Goal: Register for event/course: Sign up to attend an event or enroll in a course

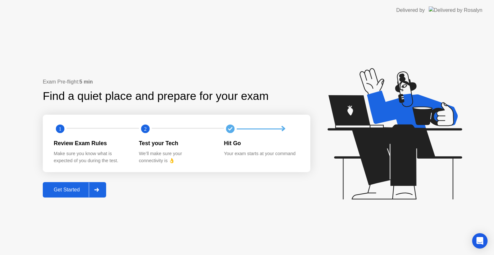
click at [68, 192] on div "Get Started" at bounding box center [67, 190] width 44 height 6
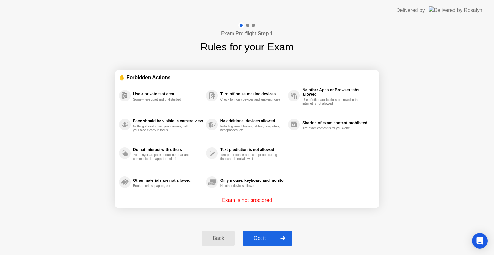
click at [252, 238] on div "Got it" at bounding box center [260, 239] width 30 height 6
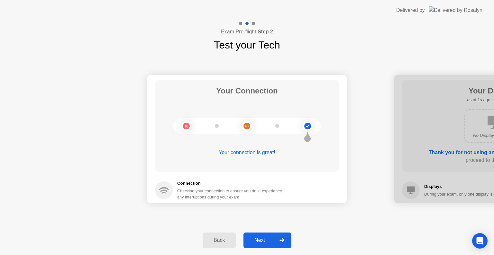
click at [256, 239] on div "Next" at bounding box center [259, 241] width 29 height 6
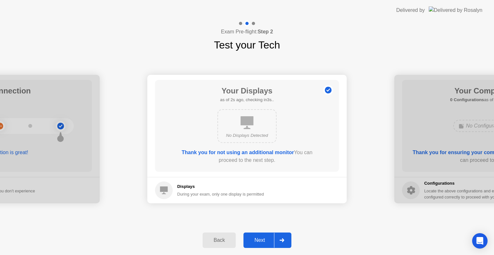
click at [265, 242] on div "Next" at bounding box center [259, 241] width 29 height 6
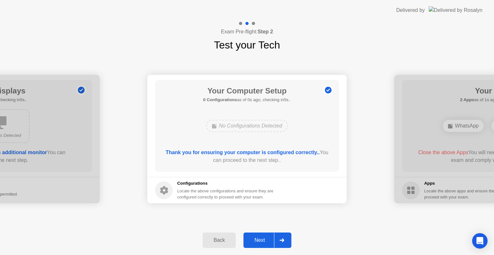
click at [263, 239] on div "Next" at bounding box center [259, 241] width 29 height 6
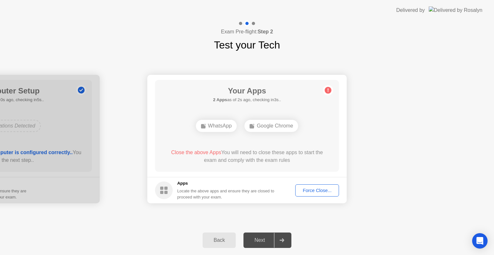
click at [313, 193] on div "Force Close..." at bounding box center [317, 190] width 39 height 5
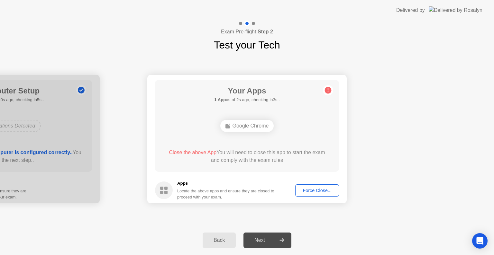
click at [308, 192] on div "Force Close..." at bounding box center [317, 190] width 39 height 5
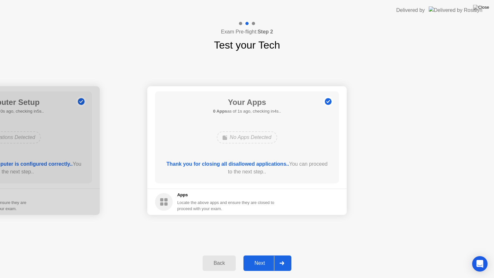
click at [264, 255] on button "Next" at bounding box center [268, 262] width 48 height 15
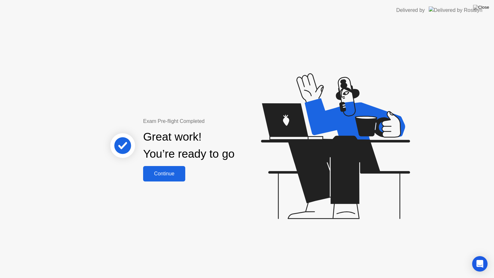
click at [171, 176] on div "Continue" at bounding box center [164, 174] width 38 height 6
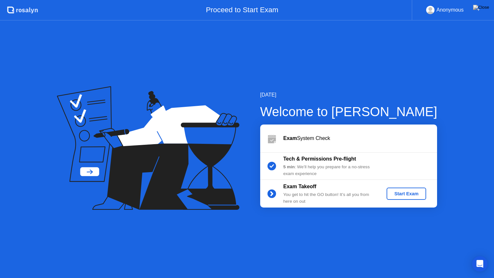
click at [404, 193] on div "Start Exam" at bounding box center [406, 193] width 34 height 5
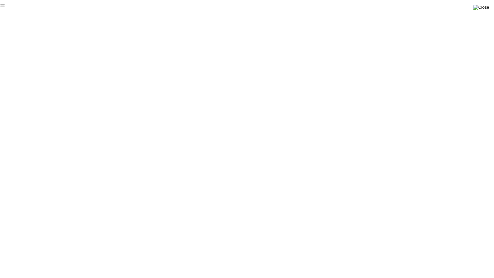
click at [485, 6] on img at bounding box center [481, 7] width 16 height 5
